Goal: Transaction & Acquisition: Purchase product/service

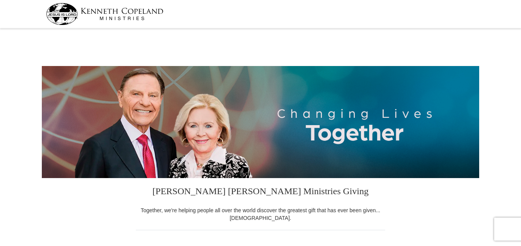
select select "AZ"
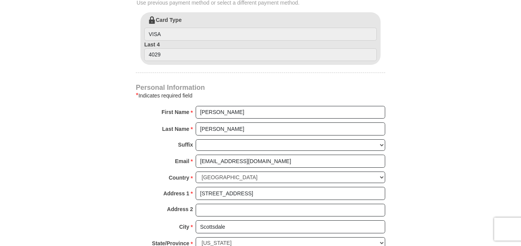
scroll to position [215, 0]
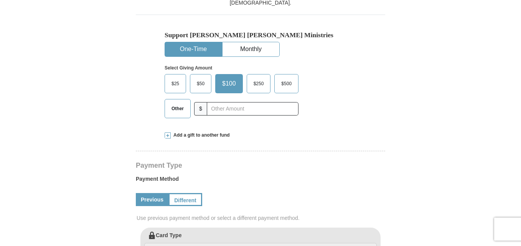
click at [176, 107] on span "Other" at bounding box center [178, 109] width 20 height 12
click at [0, 0] on input "Other" at bounding box center [0, 0] width 0 height 0
click at [227, 83] on span "$100" at bounding box center [227, 84] width 18 height 12
click at [0, 0] on input "$100" at bounding box center [0, 0] width 0 height 0
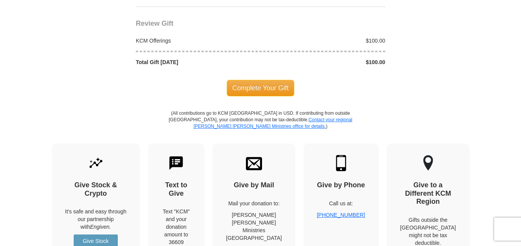
scroll to position [720, 0]
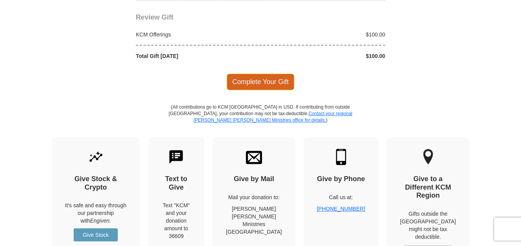
click at [274, 82] on span "Complete Your Gift" at bounding box center [261, 82] width 68 height 16
